Goal: Find contact information: Find contact information

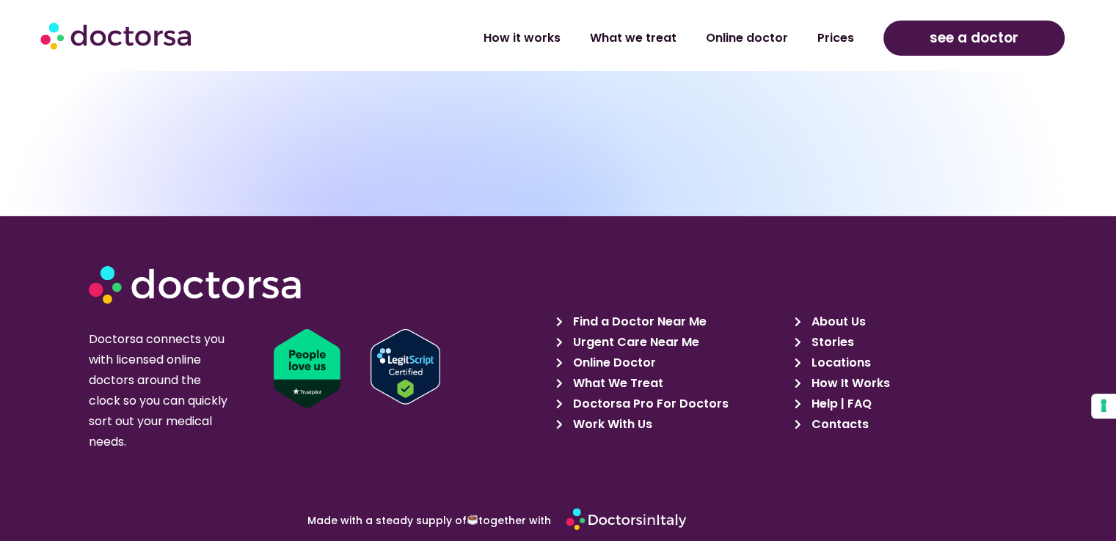
scroll to position [5071, 0]
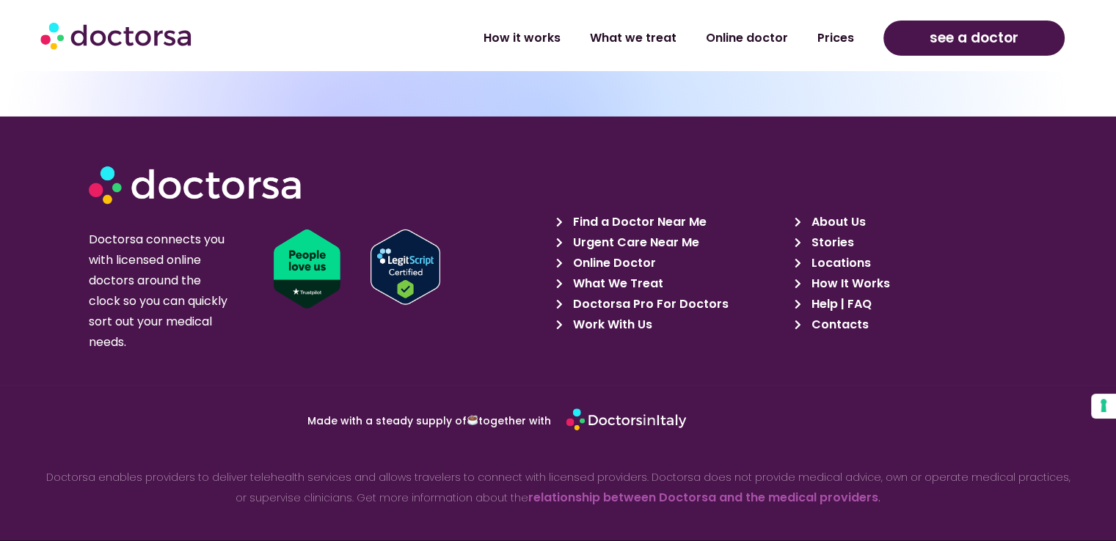
click at [814, 212] on span "About Us" at bounding box center [836, 222] width 58 height 21
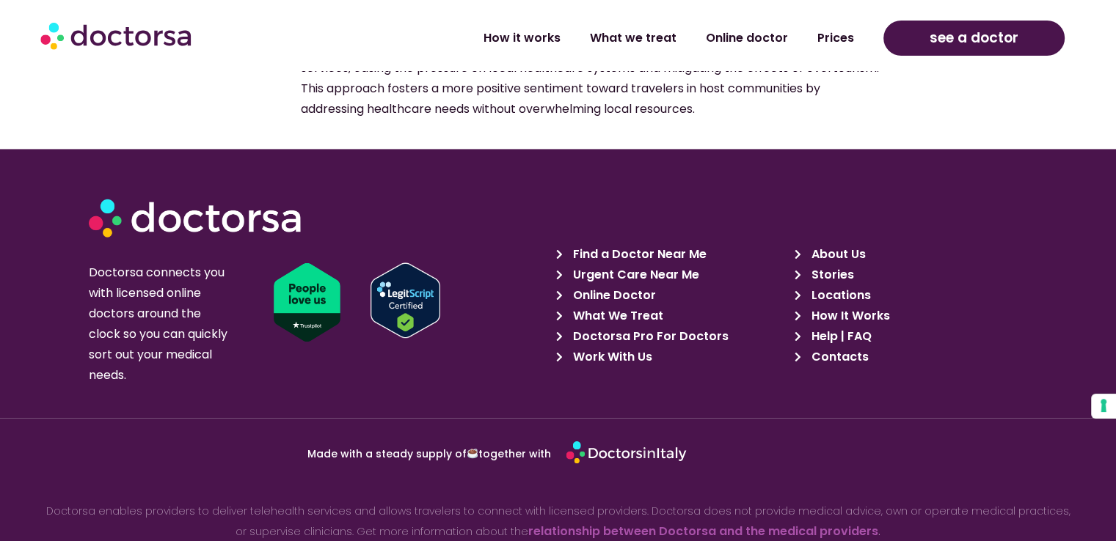
scroll to position [2447, 0]
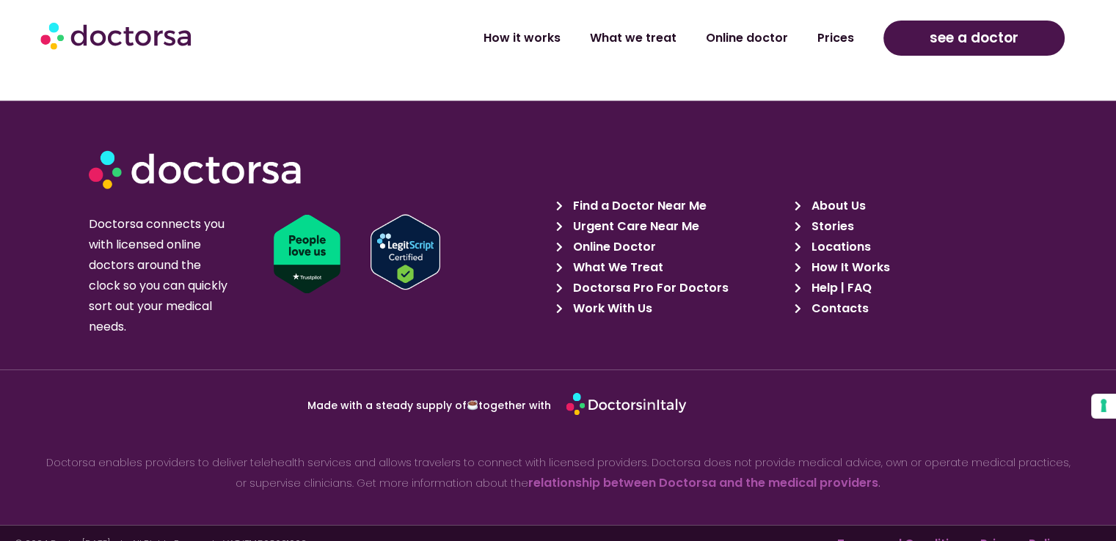
click at [825, 299] on span "Contacts" at bounding box center [837, 309] width 61 height 21
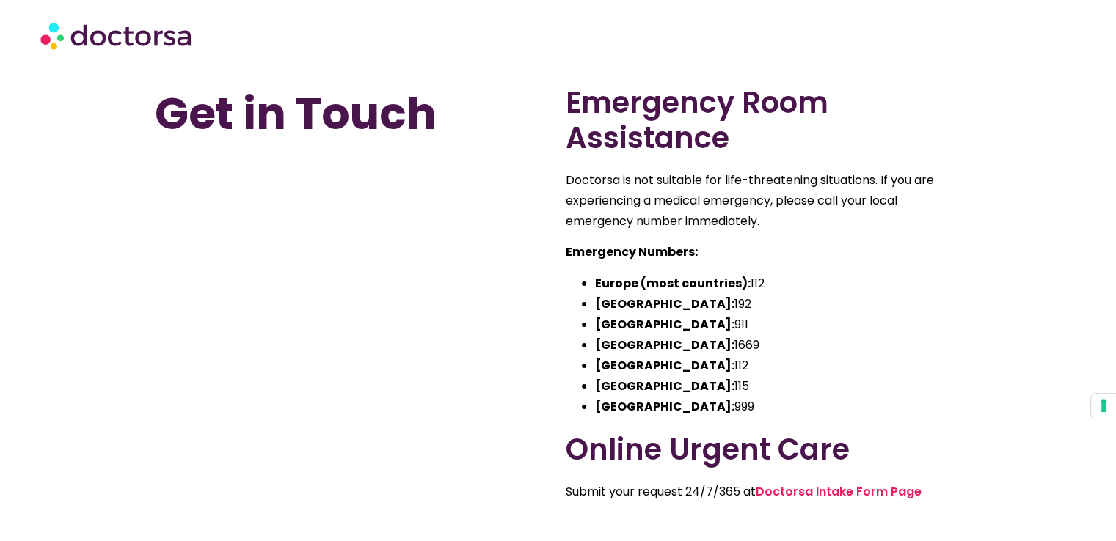
click at [825, 288] on li "Europe (most countries): 112" at bounding box center [778, 284] width 367 height 21
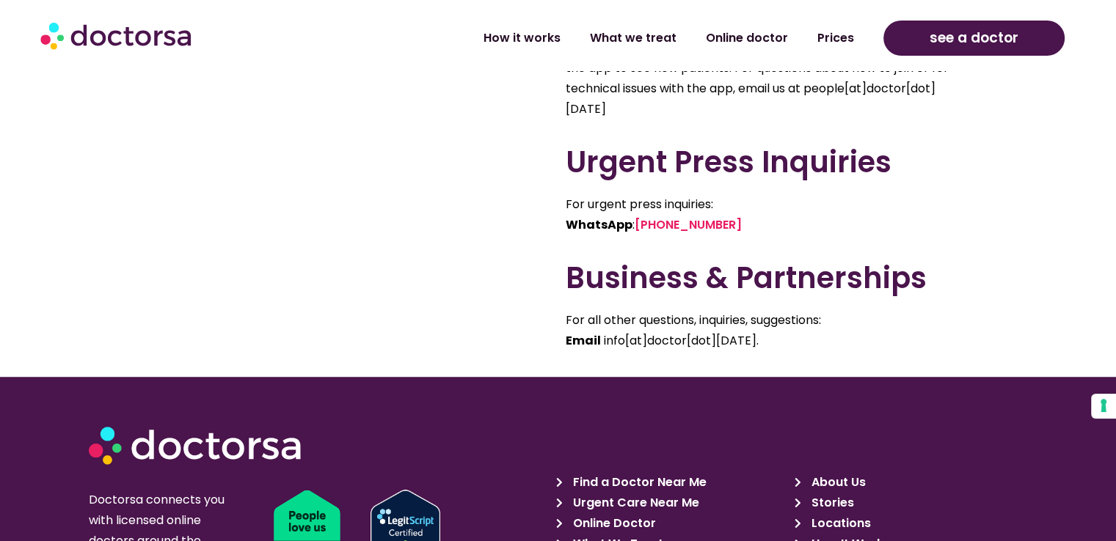
scroll to position [1046, 0]
